Goal: Communication & Community: Answer question/provide support

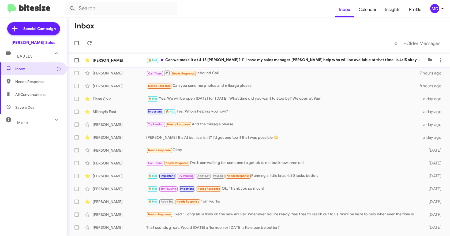
click at [266, 57] on div "🔥 Hot Can we make it at 4:15 [PERSON_NAME]? I’ll have my sales manager [PERSON_…" at bounding box center [285, 60] width 278 height 6
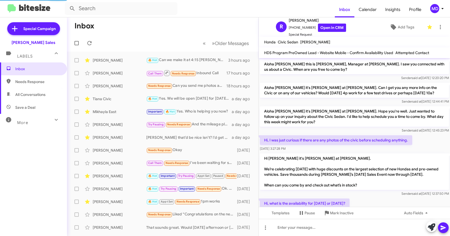
scroll to position [139, 0]
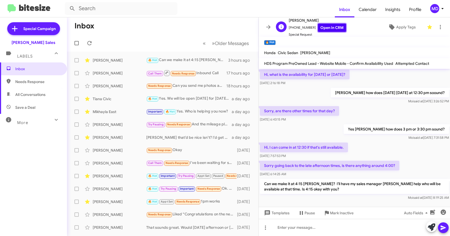
click at [328, 27] on link "Open in CRM" at bounding box center [332, 28] width 28 height 8
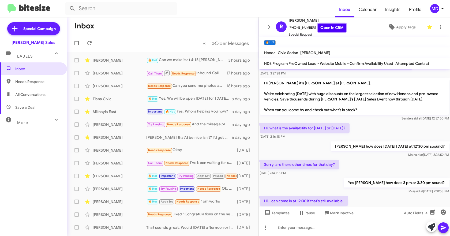
scroll to position [150, 0]
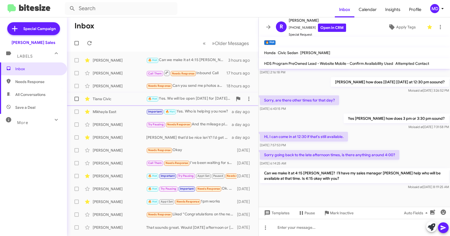
click at [124, 100] on div "Tiana Civic" at bounding box center [120, 98] width 54 height 5
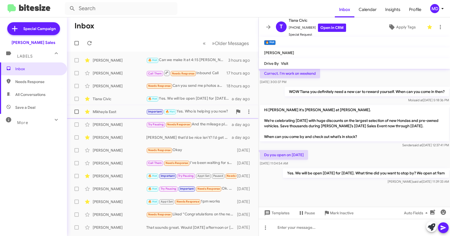
click at [110, 111] on div "Mikhayla East" at bounding box center [120, 111] width 54 height 5
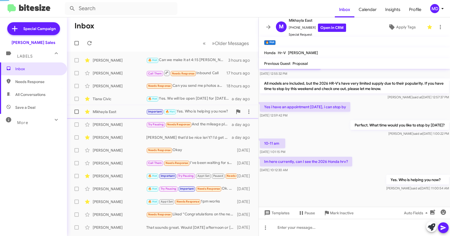
scroll to position [147, 0]
click at [270, 25] on icon at bounding box center [268, 27] width 6 height 6
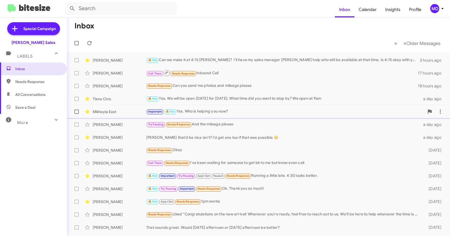
click at [123, 111] on div "Mikhayla East" at bounding box center [120, 111] width 54 height 5
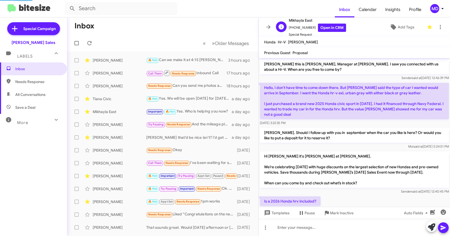
scroll to position [136, 0]
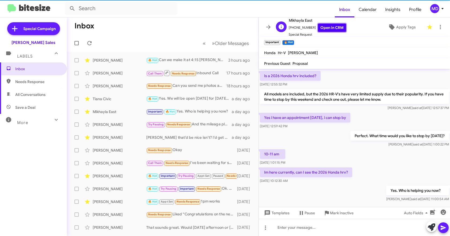
click at [332, 29] on link "Open in CRM" at bounding box center [332, 28] width 28 height 8
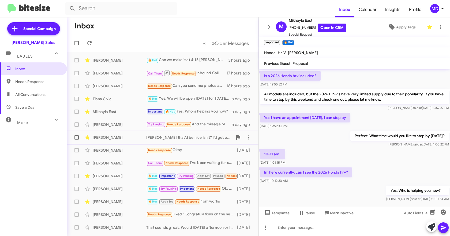
click at [128, 138] on div "[PERSON_NAME]" at bounding box center [120, 137] width 54 height 5
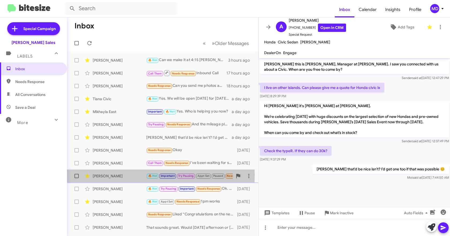
click at [119, 175] on div "[PERSON_NAME]" at bounding box center [120, 175] width 54 height 5
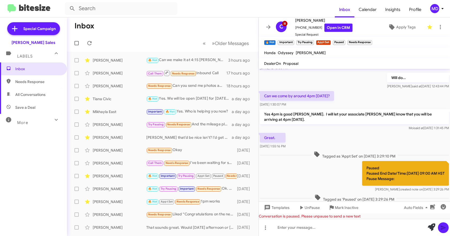
scroll to position [334, 0]
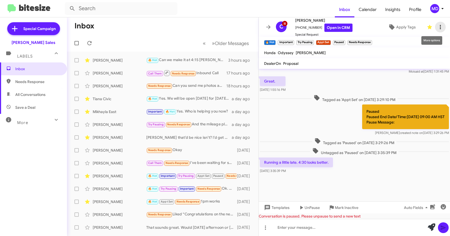
click at [438, 27] on icon at bounding box center [440, 27] width 6 height 6
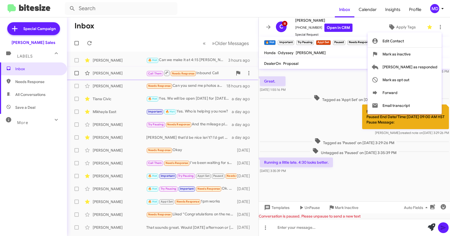
click at [435, 67] on span "[PERSON_NAME] as responded" at bounding box center [409, 66] width 55 height 13
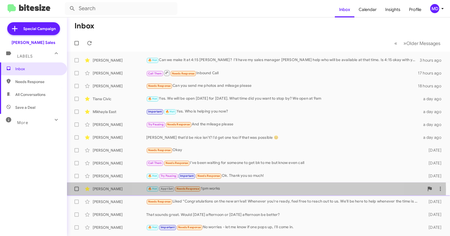
click at [255, 189] on div "🔥 Hot Appt Set Needs Response 1pm works" at bounding box center [285, 188] width 278 height 6
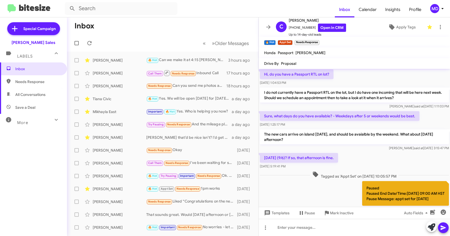
scroll to position [47, 0]
click at [325, 29] on link "Open in CRM" at bounding box center [332, 28] width 28 height 8
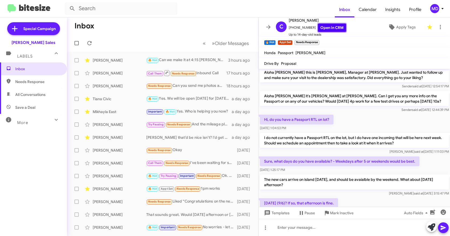
scroll to position [0, 0]
